Goal: Use online tool/utility: Utilize a website feature to perform a specific function

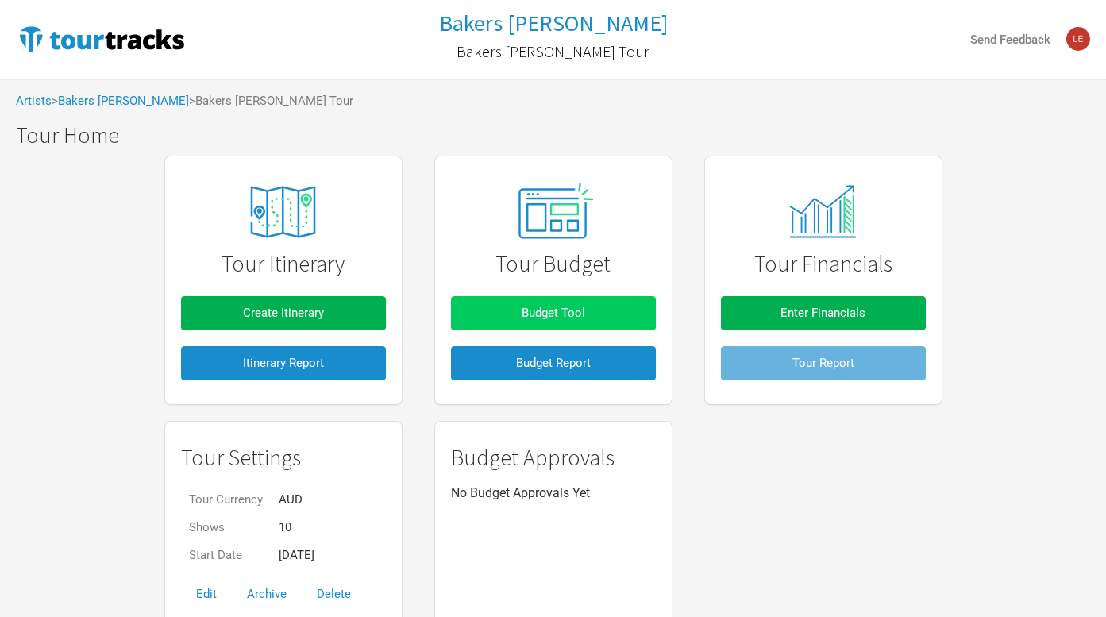
click at [519, 315] on button "Budget Tool" at bounding box center [553, 313] width 205 height 34
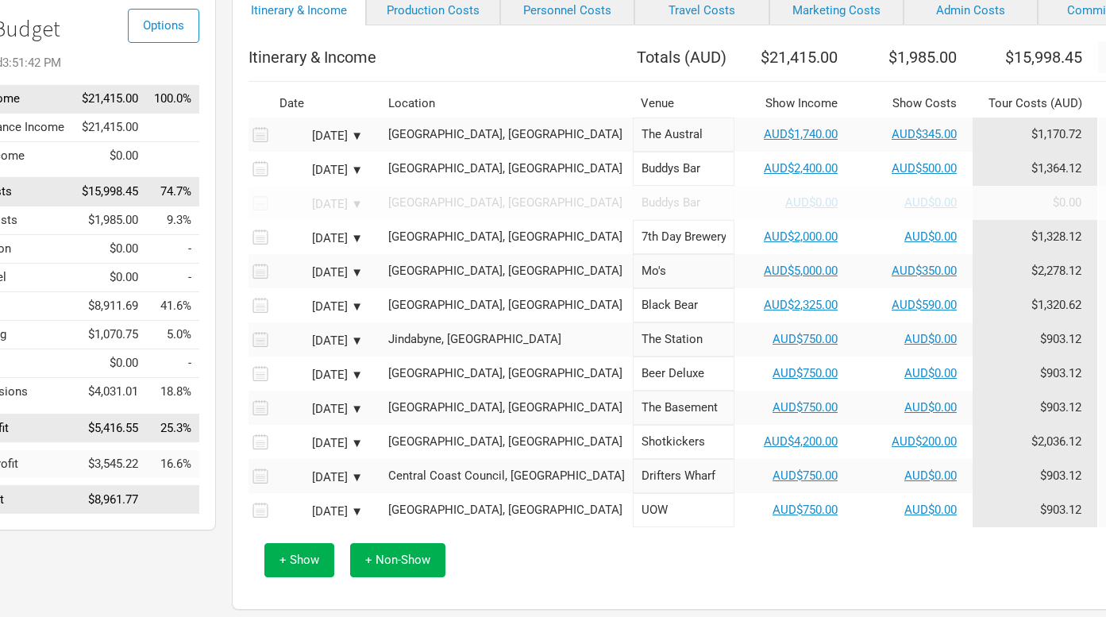
scroll to position [131, 95]
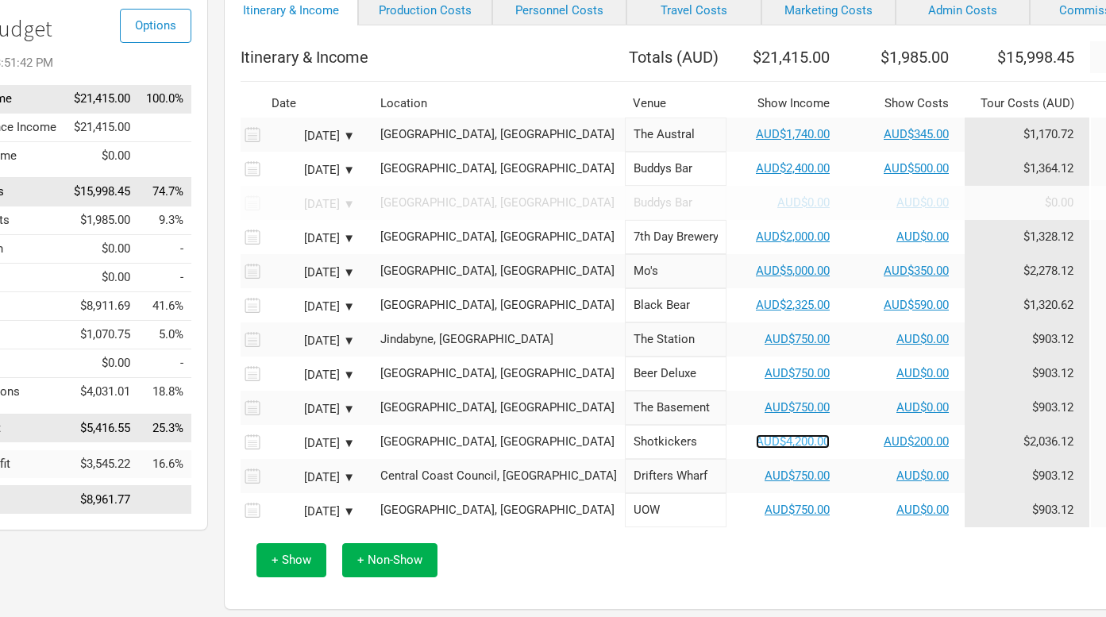
click at [756, 448] on link "AUD$4,200.00" at bounding box center [793, 441] width 74 height 14
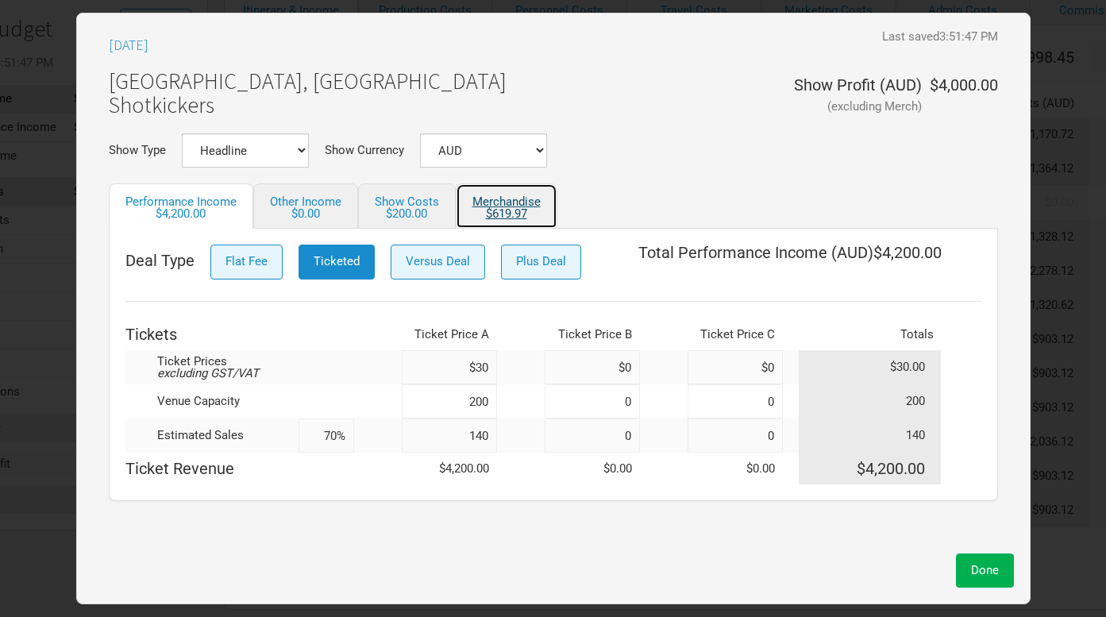
click at [499, 208] on div "$619.97" at bounding box center [506, 214] width 68 height 12
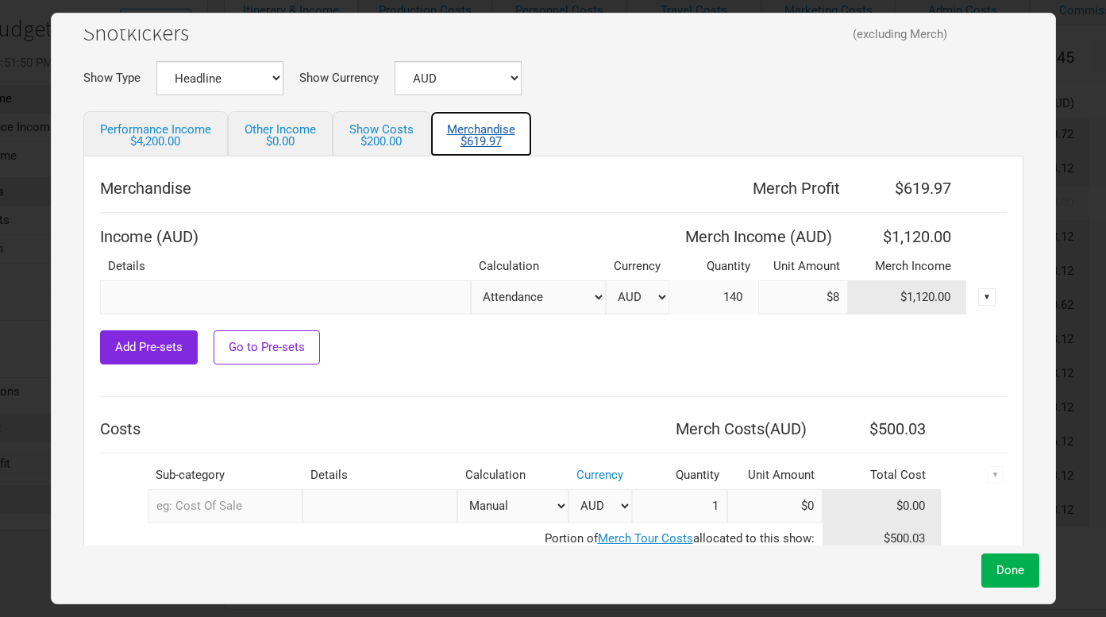
scroll to position [98, 0]
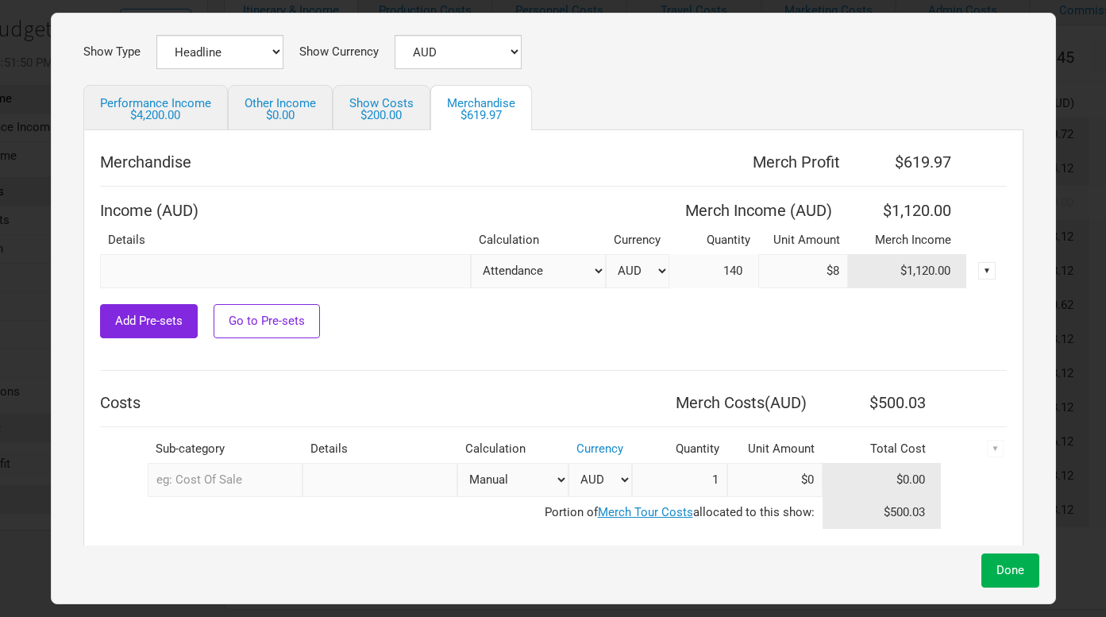
click at [528, 274] on select "Attendance Manual % of Performance Income" at bounding box center [538, 271] width 135 height 34
select select "Set Amount"
click at [471, 254] on select "Attendance Manual % of Performance Income" at bounding box center [538, 271] width 135 height 34
drag, startPoint x: 813, startPoint y: 269, endPoint x: 854, endPoint y: 269, distance: 41.3
click at [833, 269] on input "$8" at bounding box center [803, 271] width 90 height 34
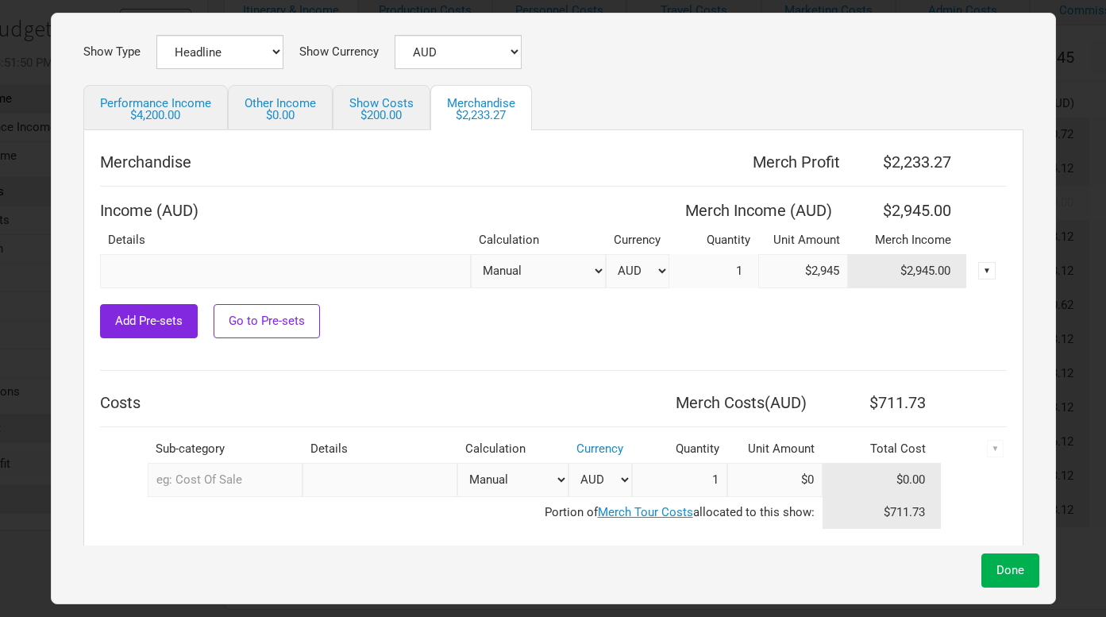
type input "$2,945"
click at [648, 357] on td at bounding box center [553, 362] width 906 height 17
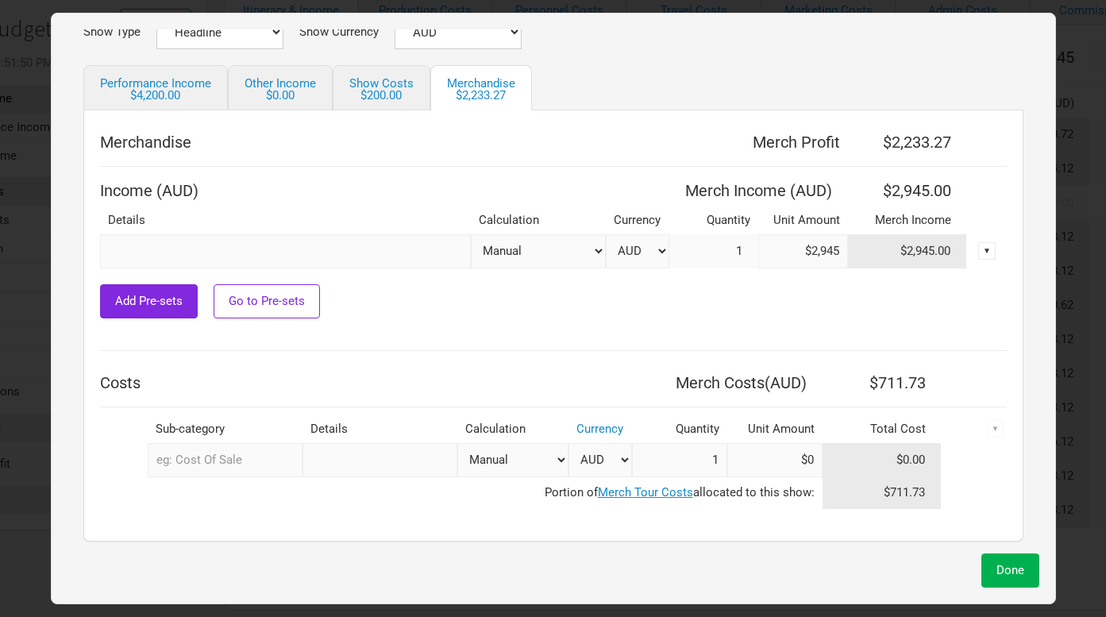
scroll to position [121, 0]
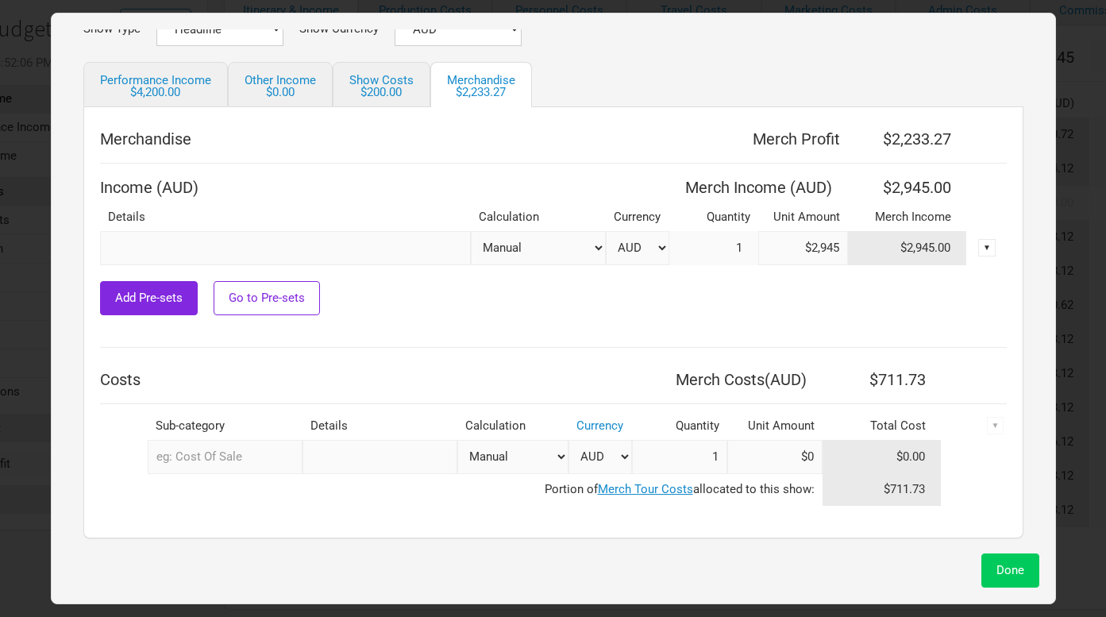
click at [996, 563] on span "Done" at bounding box center [1010, 570] width 28 height 14
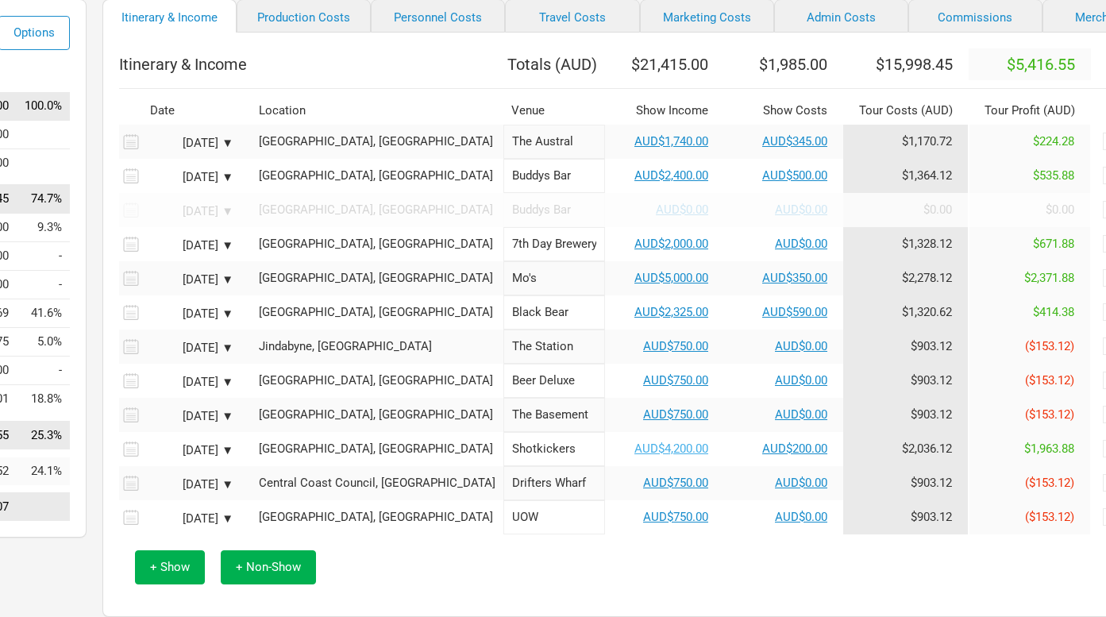
scroll to position [100, 217]
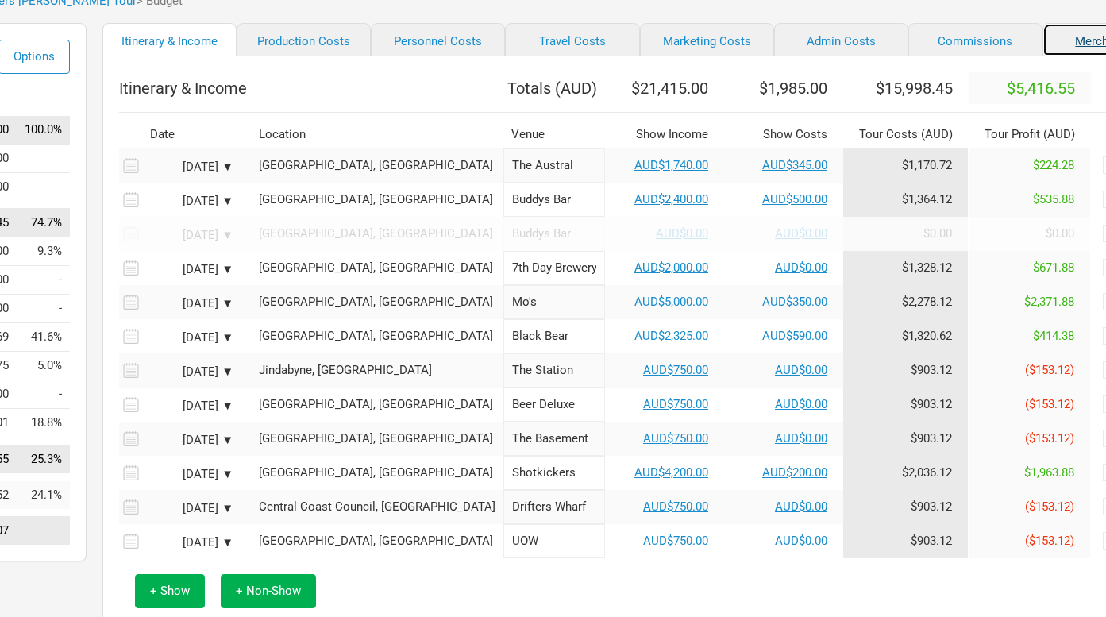
click at [1042, 40] on link "Merchandise" at bounding box center [1109, 39] width 134 height 33
select select "Set Amount"
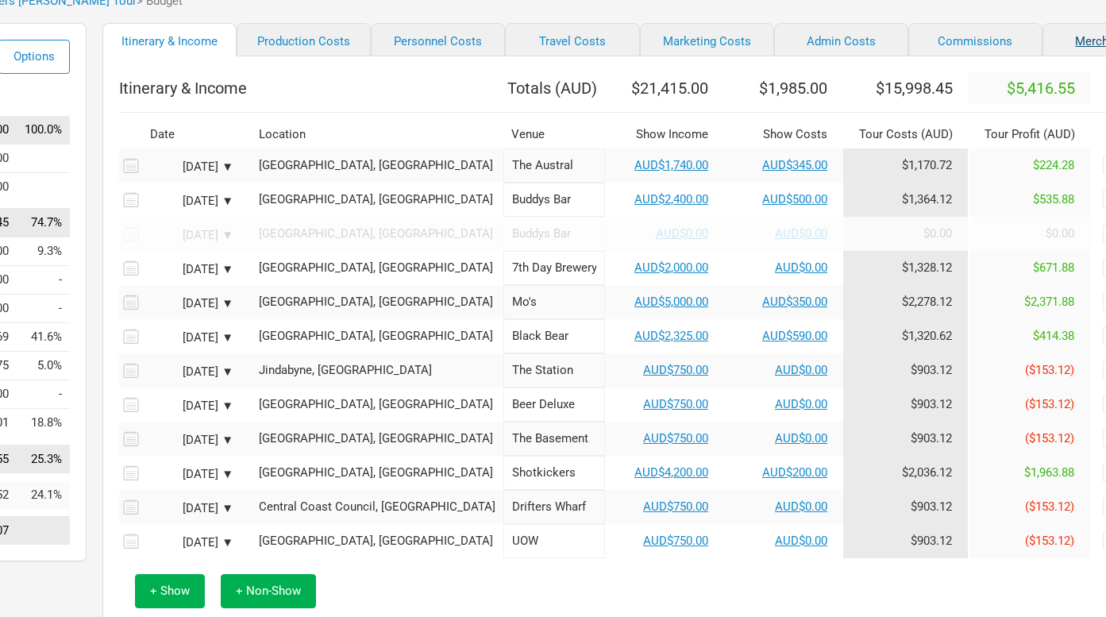
select select "Set Amount"
select select "% of Gross Merch"
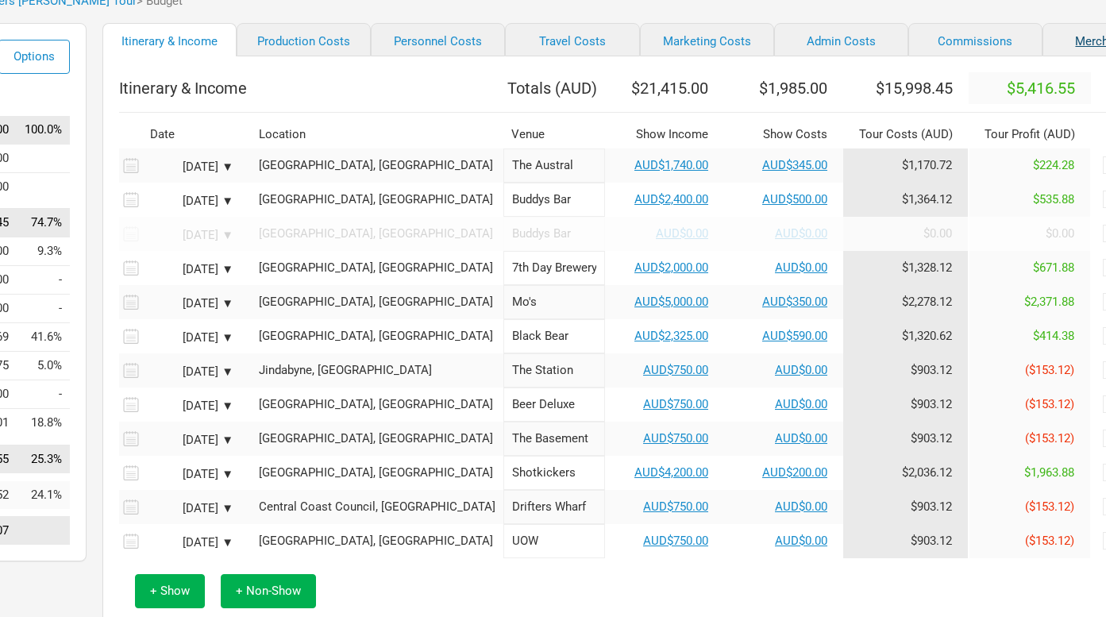
select select "% of Gross Merch"
